Goal: Information Seeking & Learning: Learn about a topic

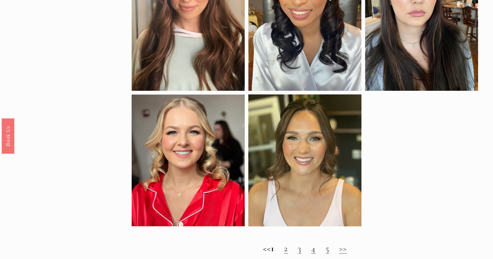
scroll to position [583, 0]
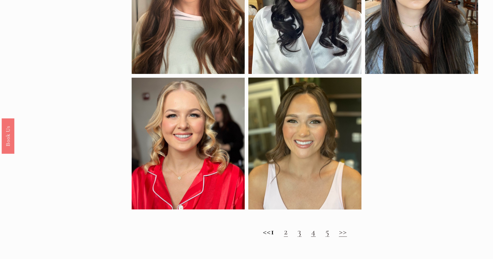
drag, startPoint x: 288, startPoint y: 241, endPoint x: 262, endPoint y: 234, distance: 27.6
click at [288, 237] on h2 "<< 1 2 3 4 5 >>" at bounding box center [304, 231] width 347 height 11
click at [288, 237] on link "2" at bounding box center [286, 231] width 4 height 11
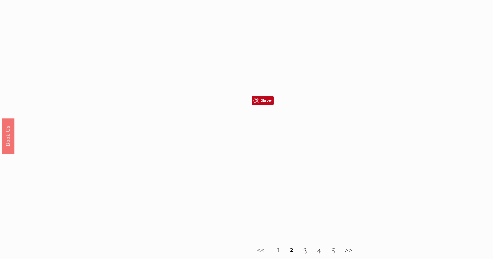
scroll to position [680, 0]
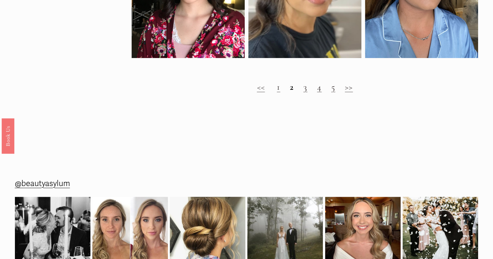
click at [306, 92] on link "3" at bounding box center [305, 86] width 4 height 11
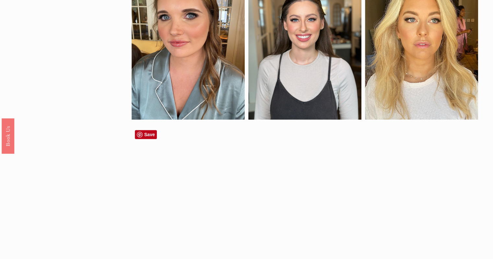
scroll to position [583, 0]
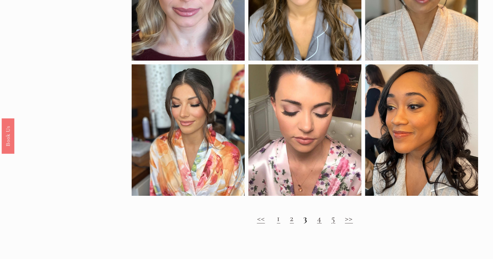
click at [319, 223] on link "4" at bounding box center [319, 217] width 5 height 11
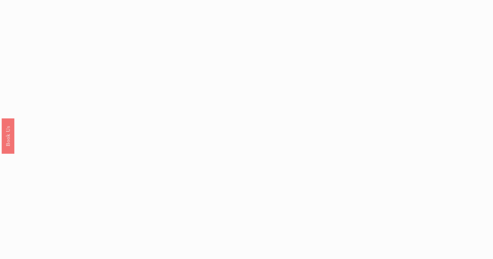
scroll to position [583, 0]
